Goal: Transaction & Acquisition: Download file/media

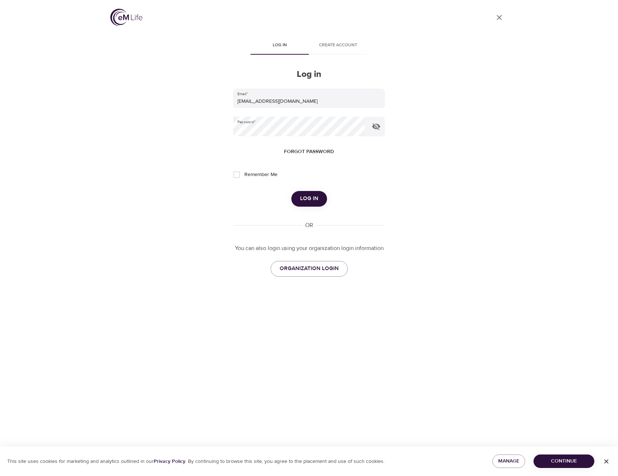
click at [307, 195] on span "Log in" at bounding box center [309, 198] width 18 height 9
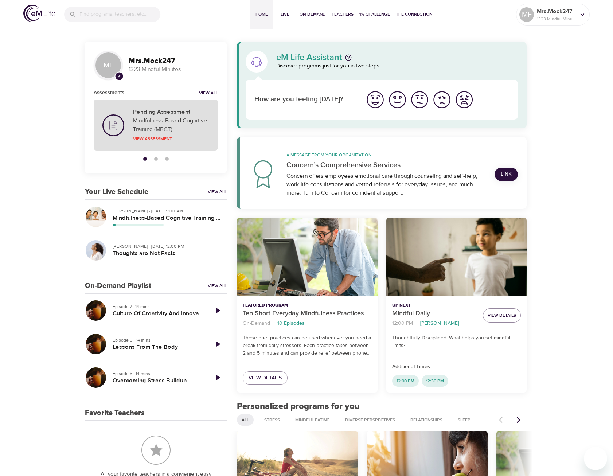
click at [155, 140] on p "View Assessment" at bounding box center [171, 139] width 76 height 7
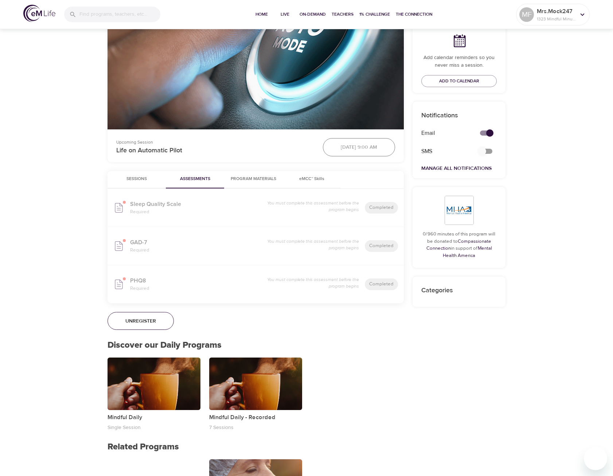
scroll to position [219, 0]
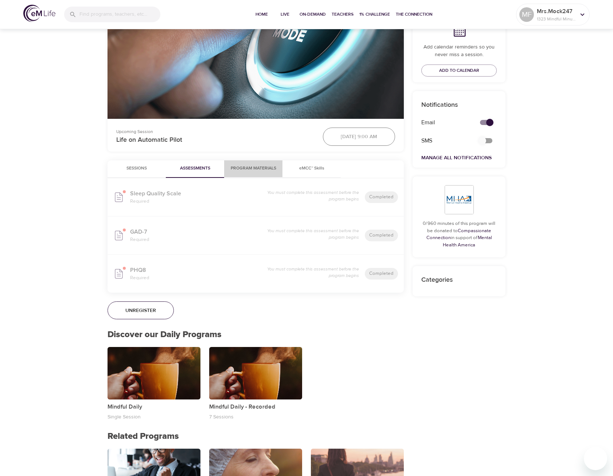
click at [254, 168] on span "Program Materials" at bounding box center [253, 169] width 50 height 8
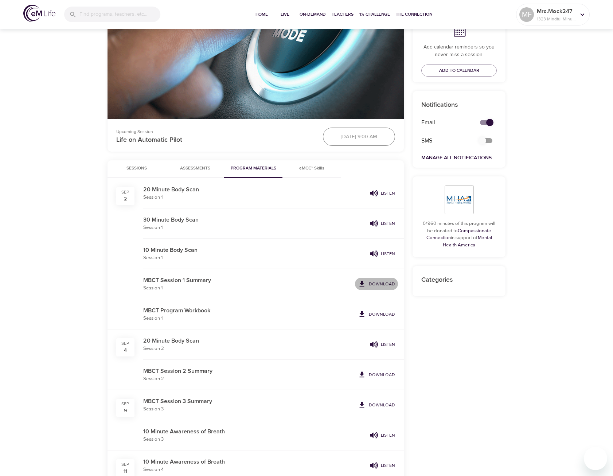
click at [388, 284] on p "Download" at bounding box center [382, 283] width 26 height 7
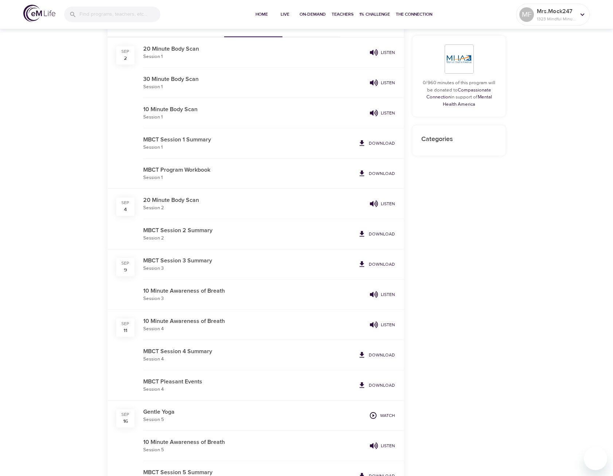
scroll to position [364, 0]
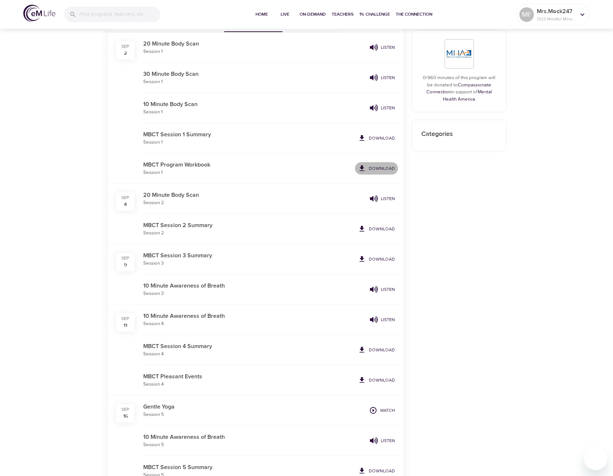
click at [382, 171] on p "Download" at bounding box center [382, 168] width 26 height 7
